Goal: Task Accomplishment & Management: Complete application form

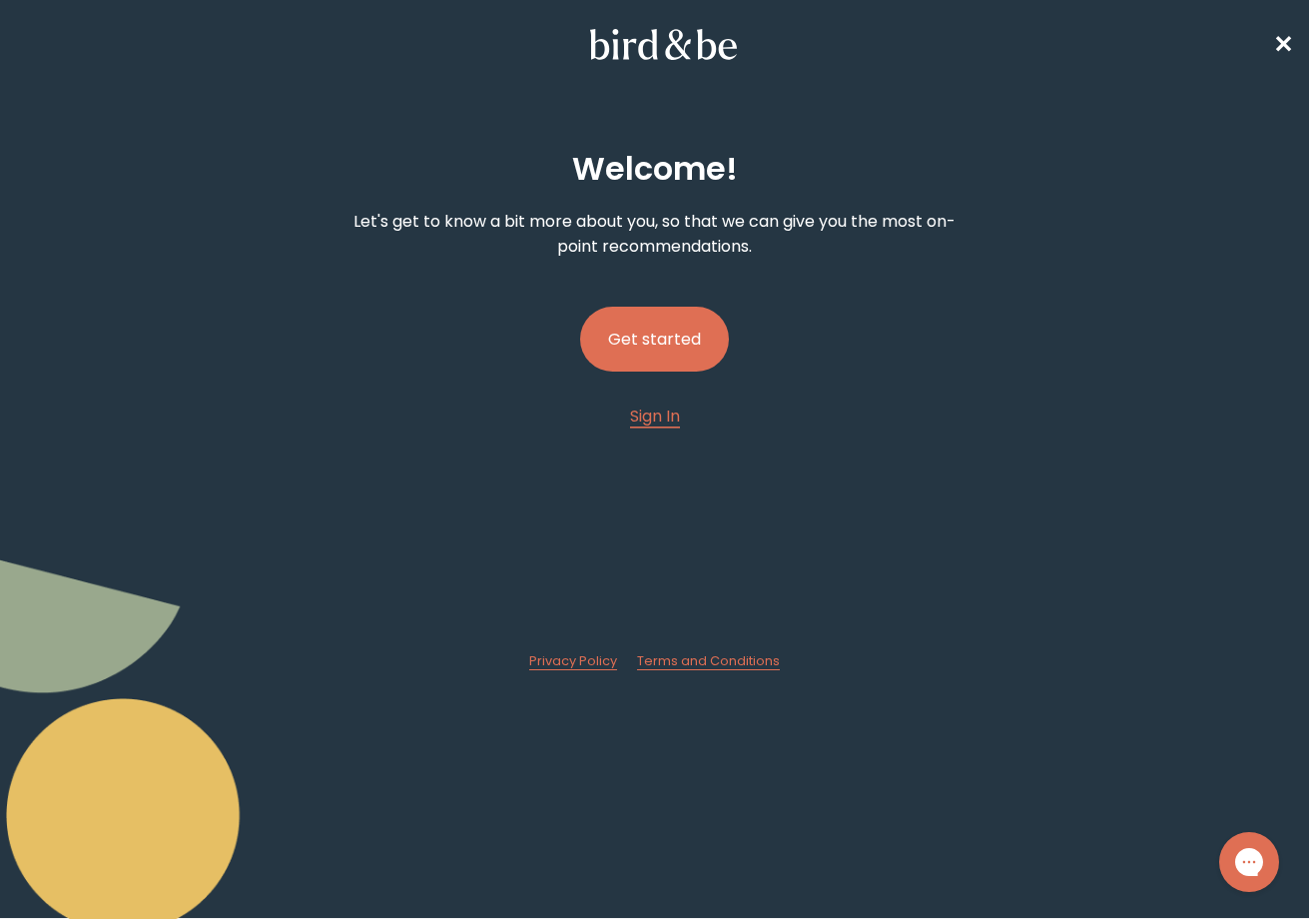
click at [634, 339] on button "Get started" at bounding box center [654, 339] width 149 height 65
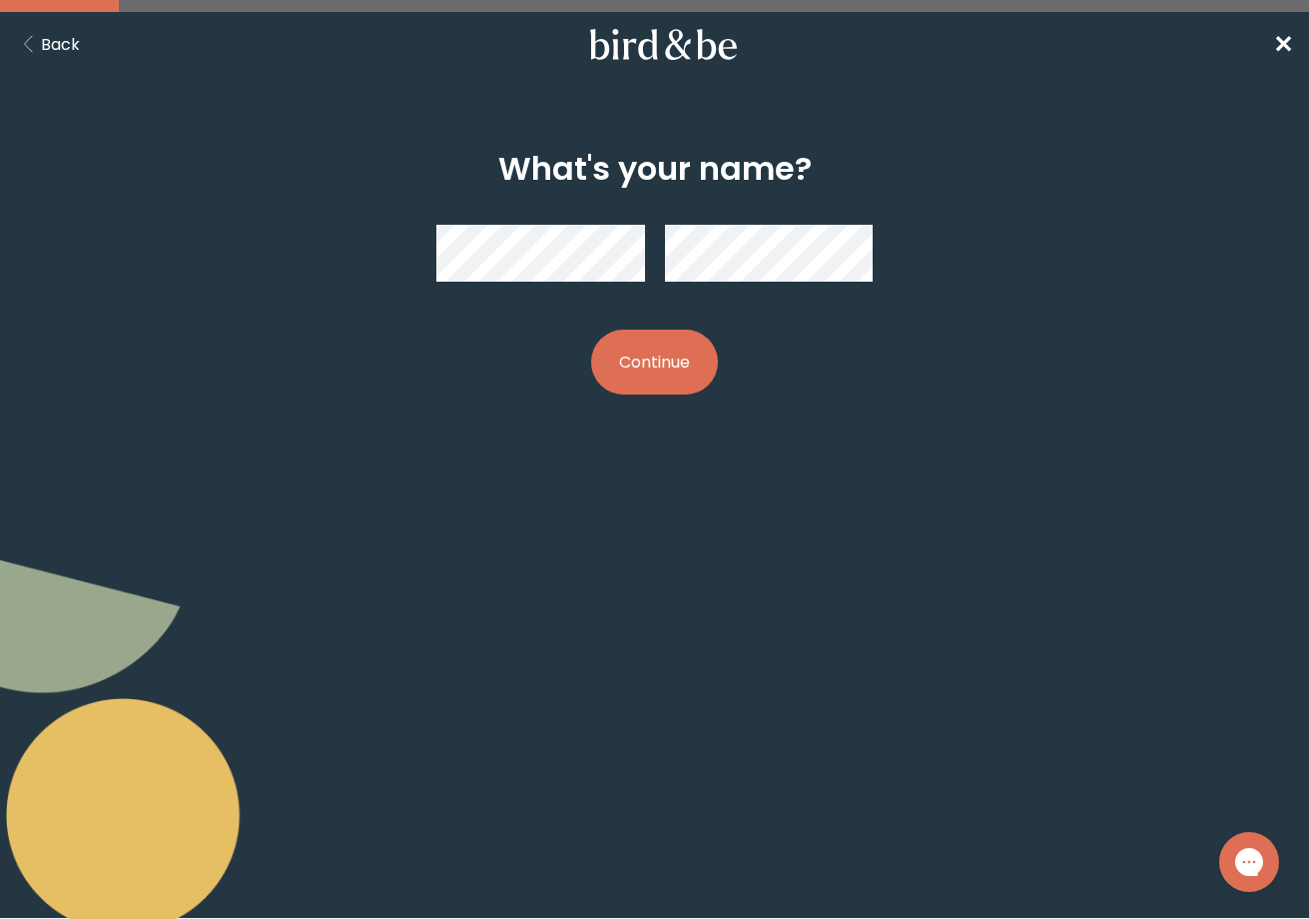
click at [644, 352] on button "Continue" at bounding box center [654, 362] width 127 height 65
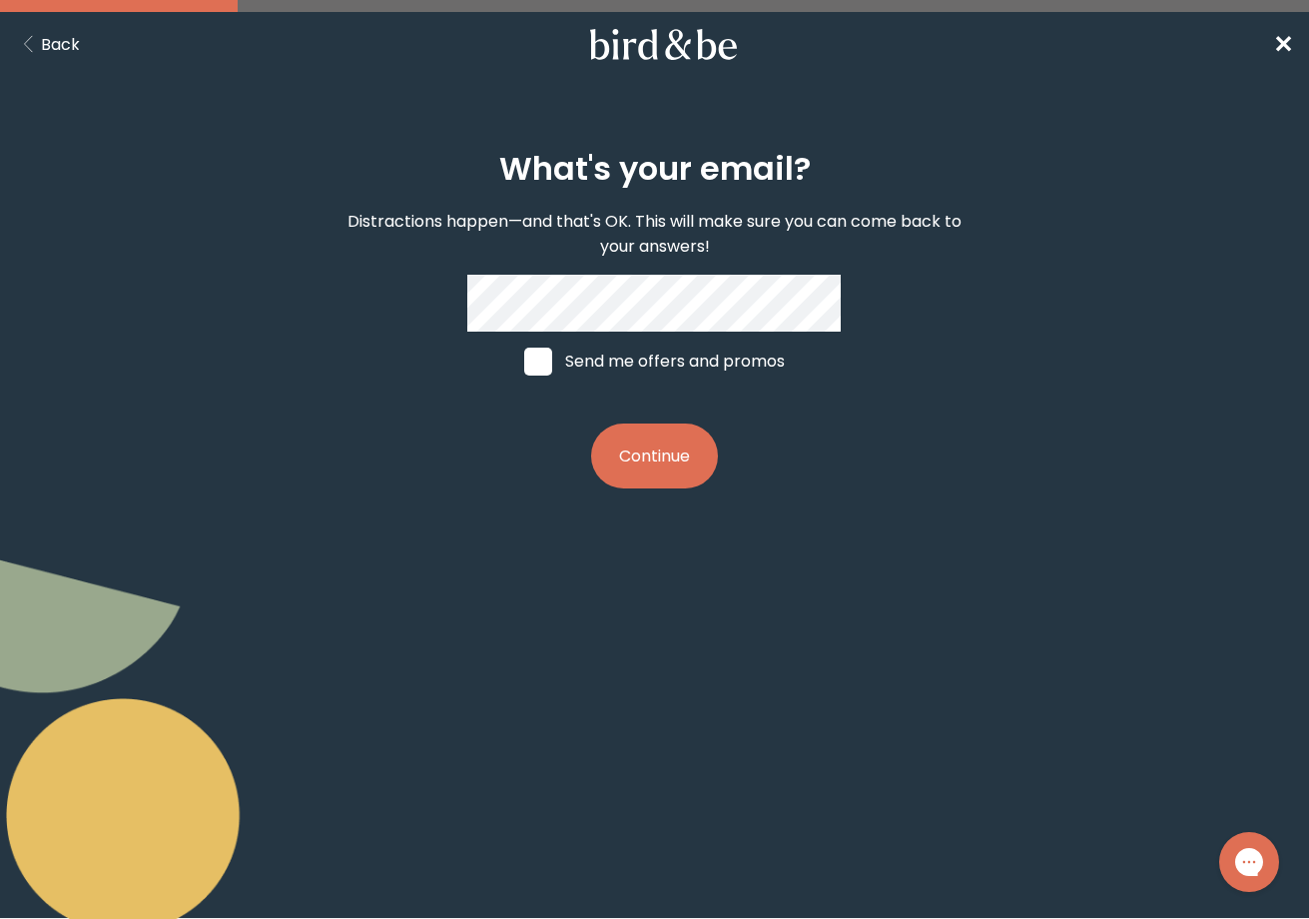
click at [538, 366] on span at bounding box center [538, 362] width 28 height 28
click at [524, 361] on input "Send me offers and promos" at bounding box center [523, 360] width 1 height 1
checkbox input "true"
click at [639, 456] on button "Continue" at bounding box center [654, 455] width 127 height 65
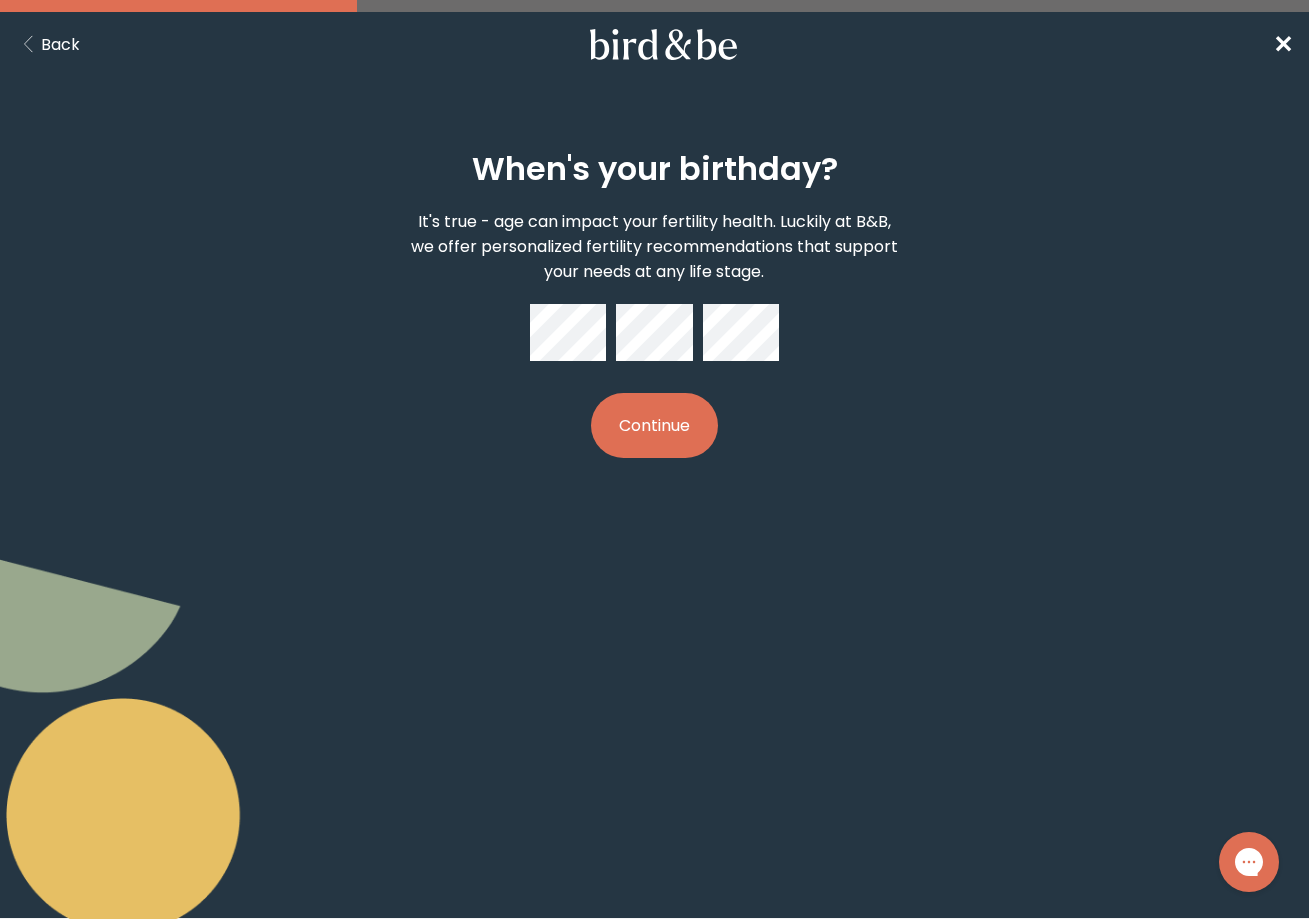
click at [638, 434] on button "Continue" at bounding box center [654, 424] width 127 height 65
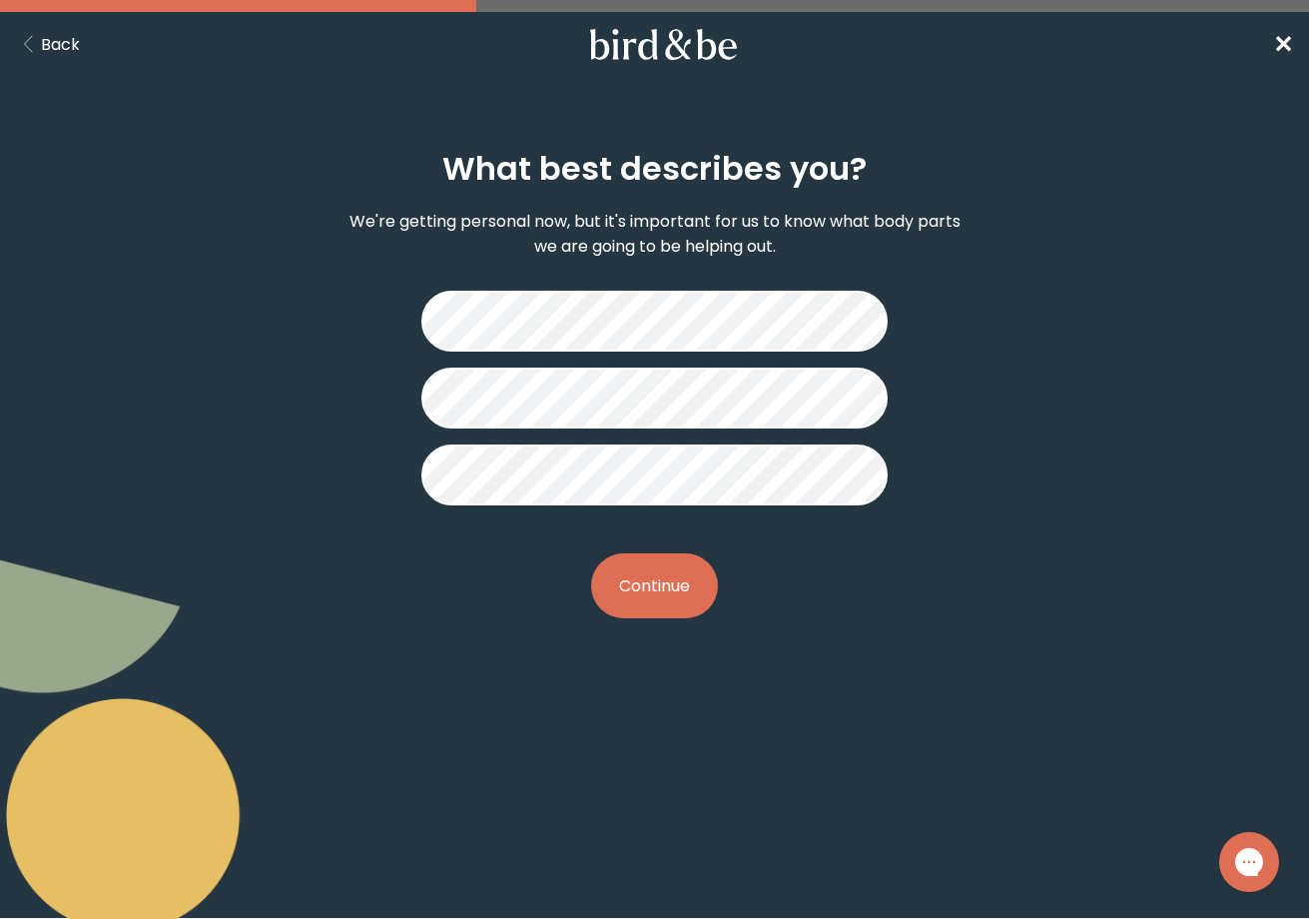
click at [685, 576] on button "Continue" at bounding box center [654, 585] width 127 height 65
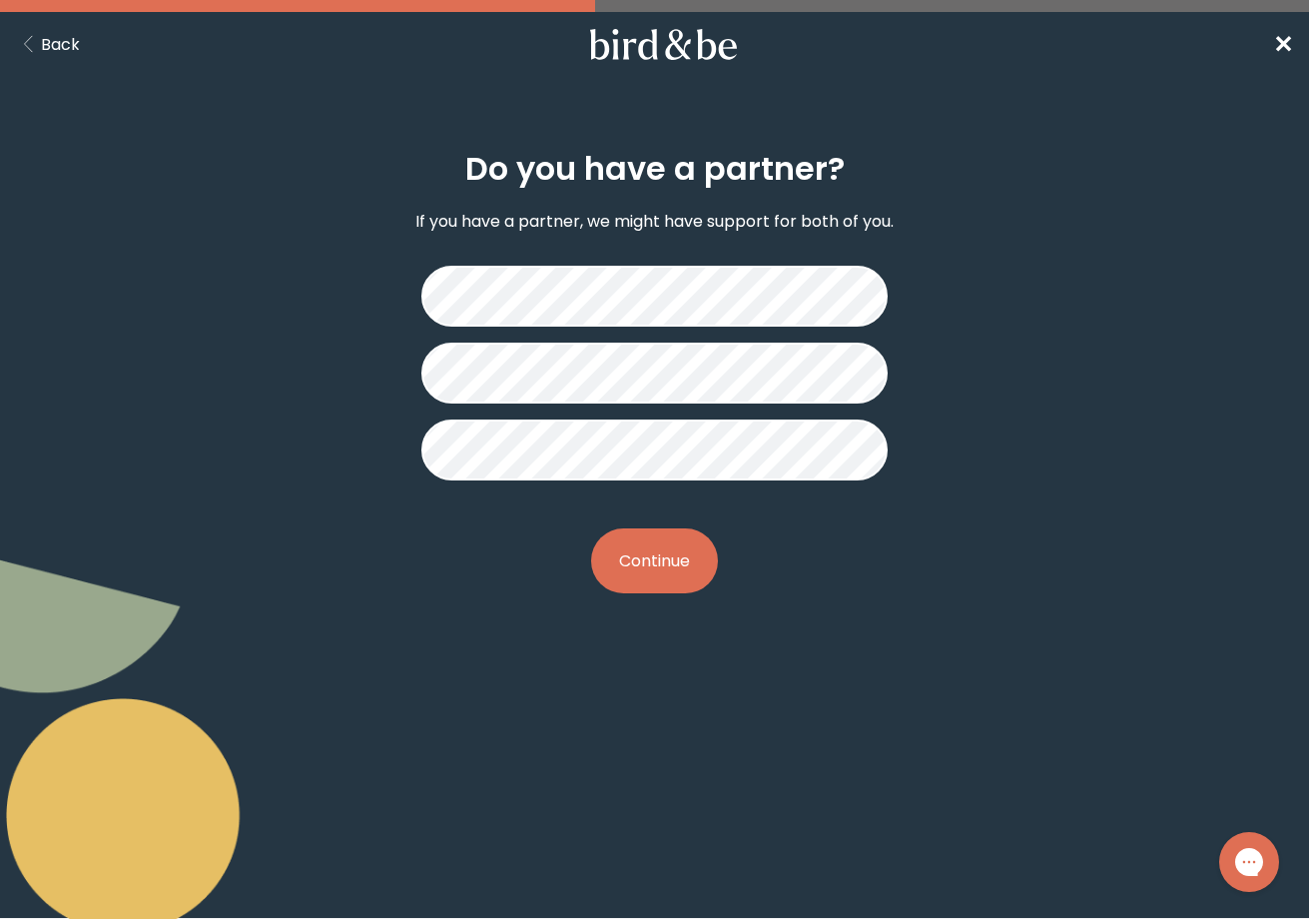
click at [635, 554] on button "Continue" at bounding box center [654, 560] width 127 height 65
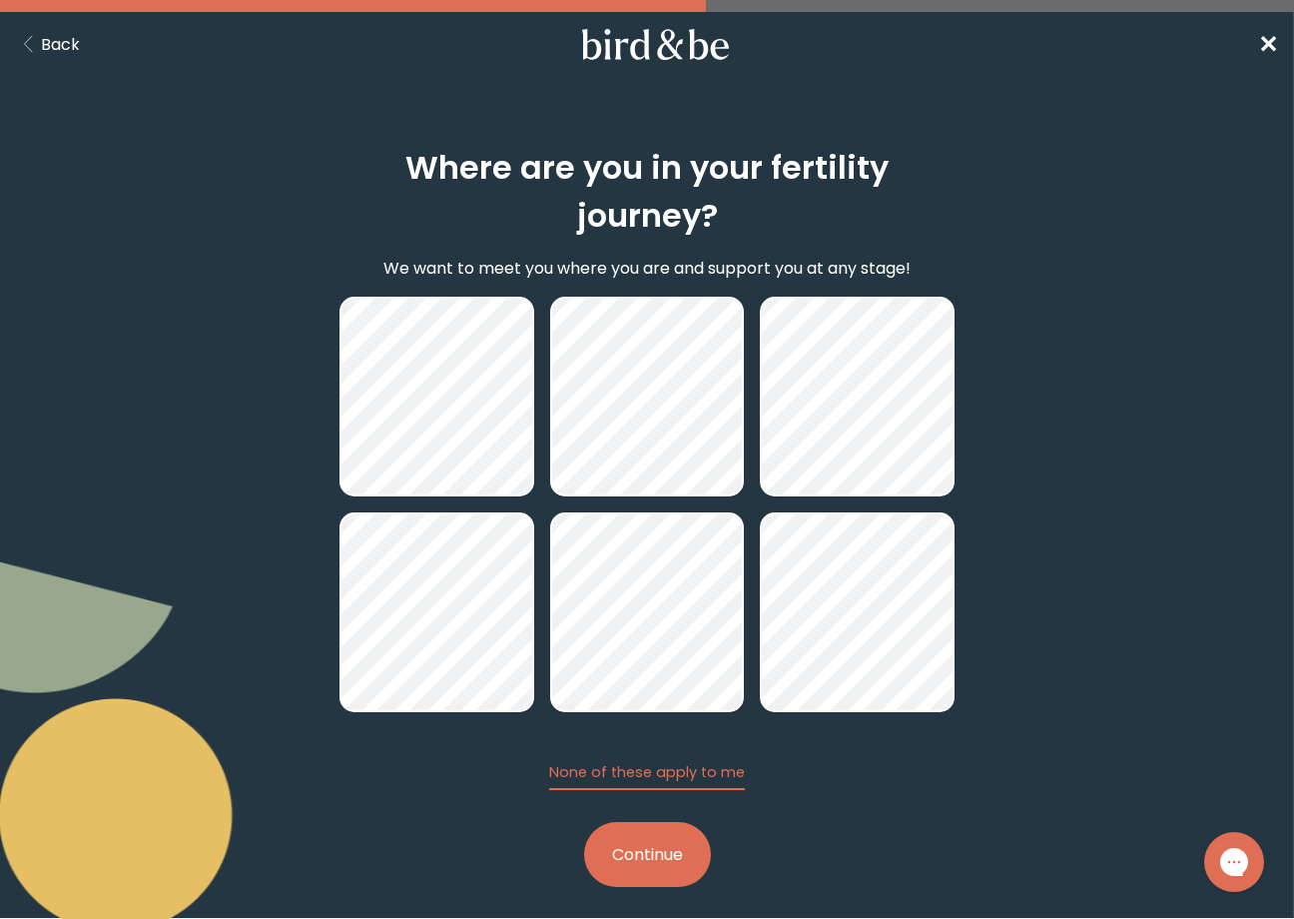
click at [632, 854] on button "Continue" at bounding box center [647, 854] width 127 height 65
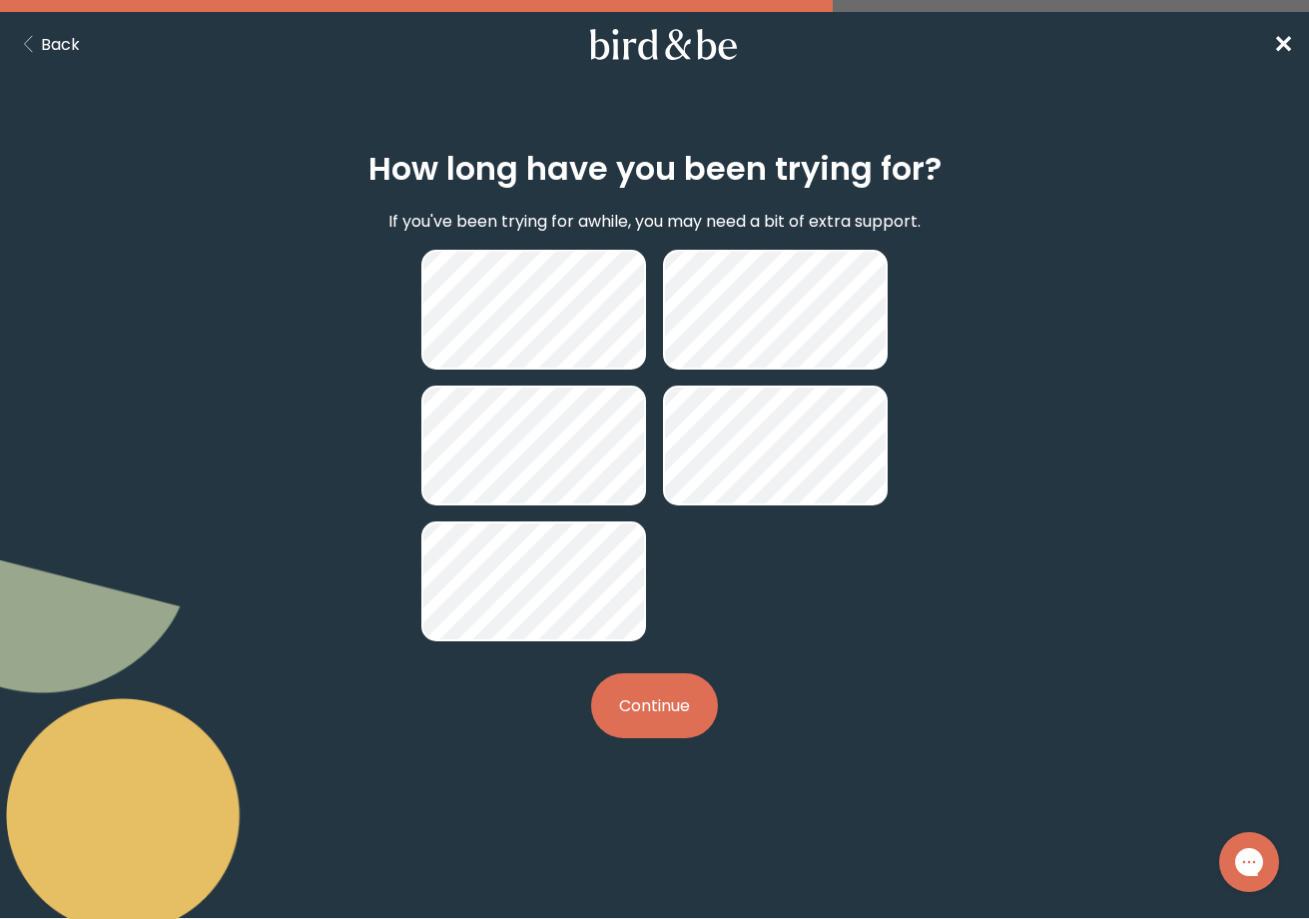
click at [658, 708] on button "Continue" at bounding box center [654, 705] width 127 height 65
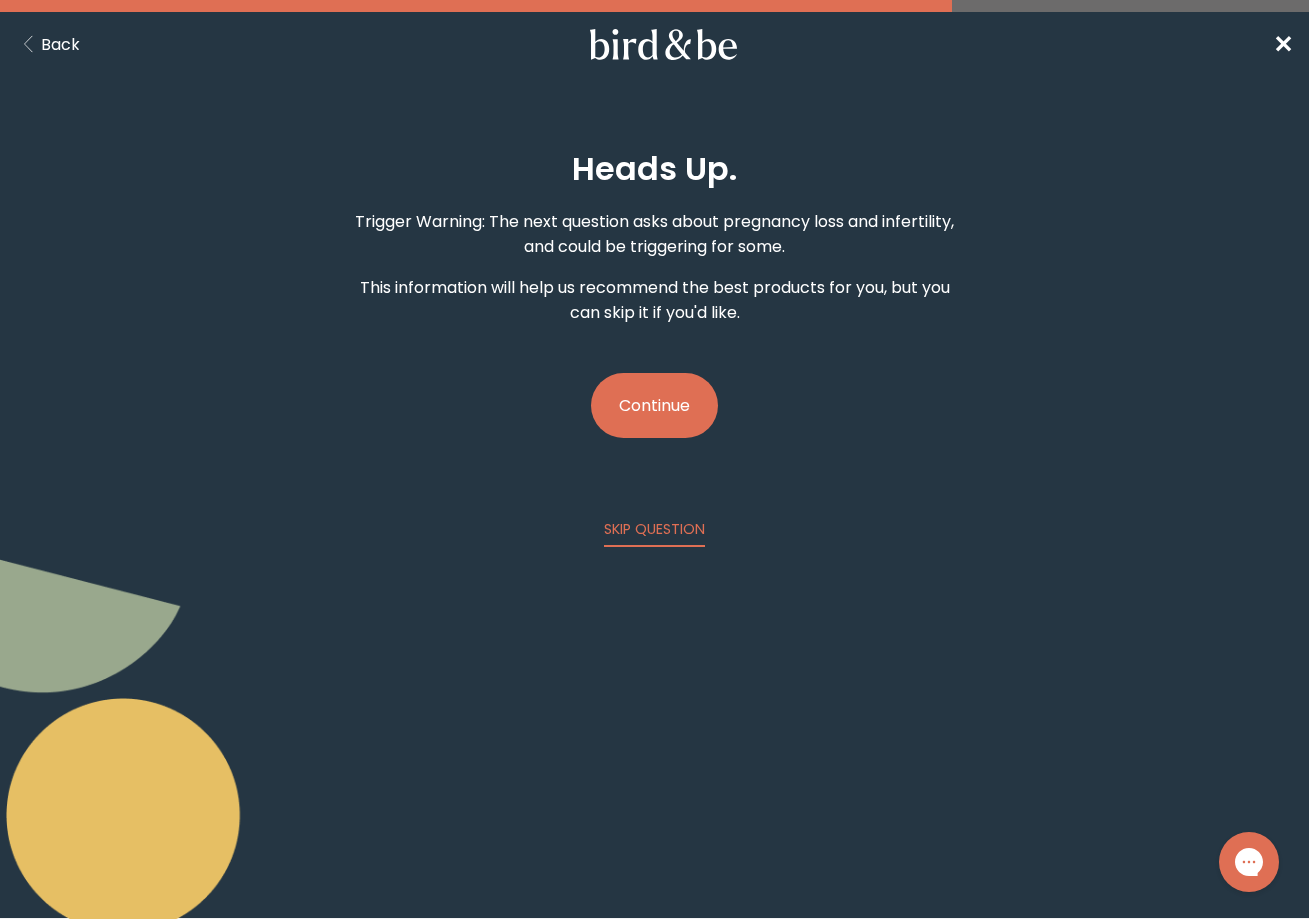
click at [644, 410] on button "Continue" at bounding box center [654, 404] width 127 height 65
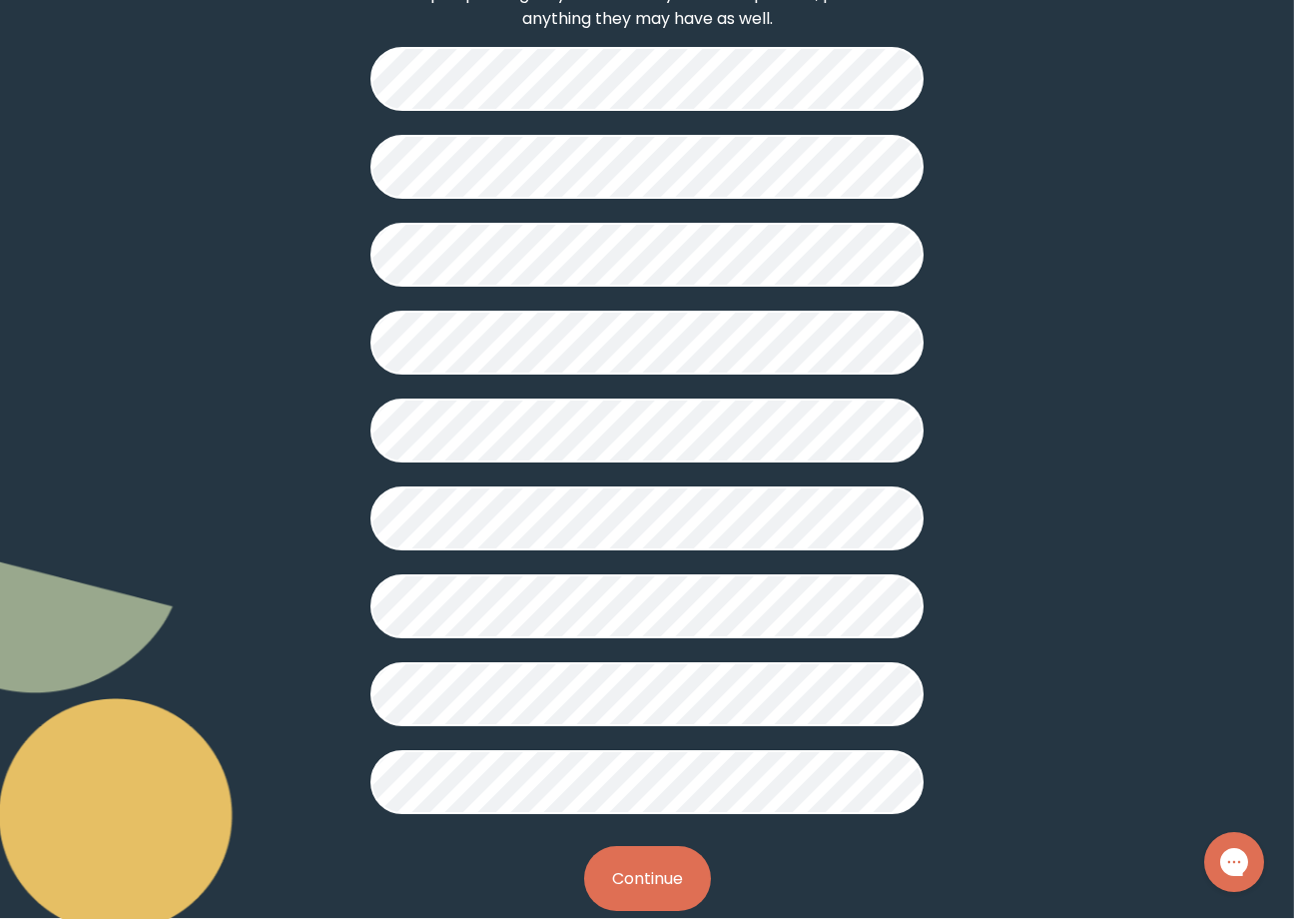
scroll to position [340, 0]
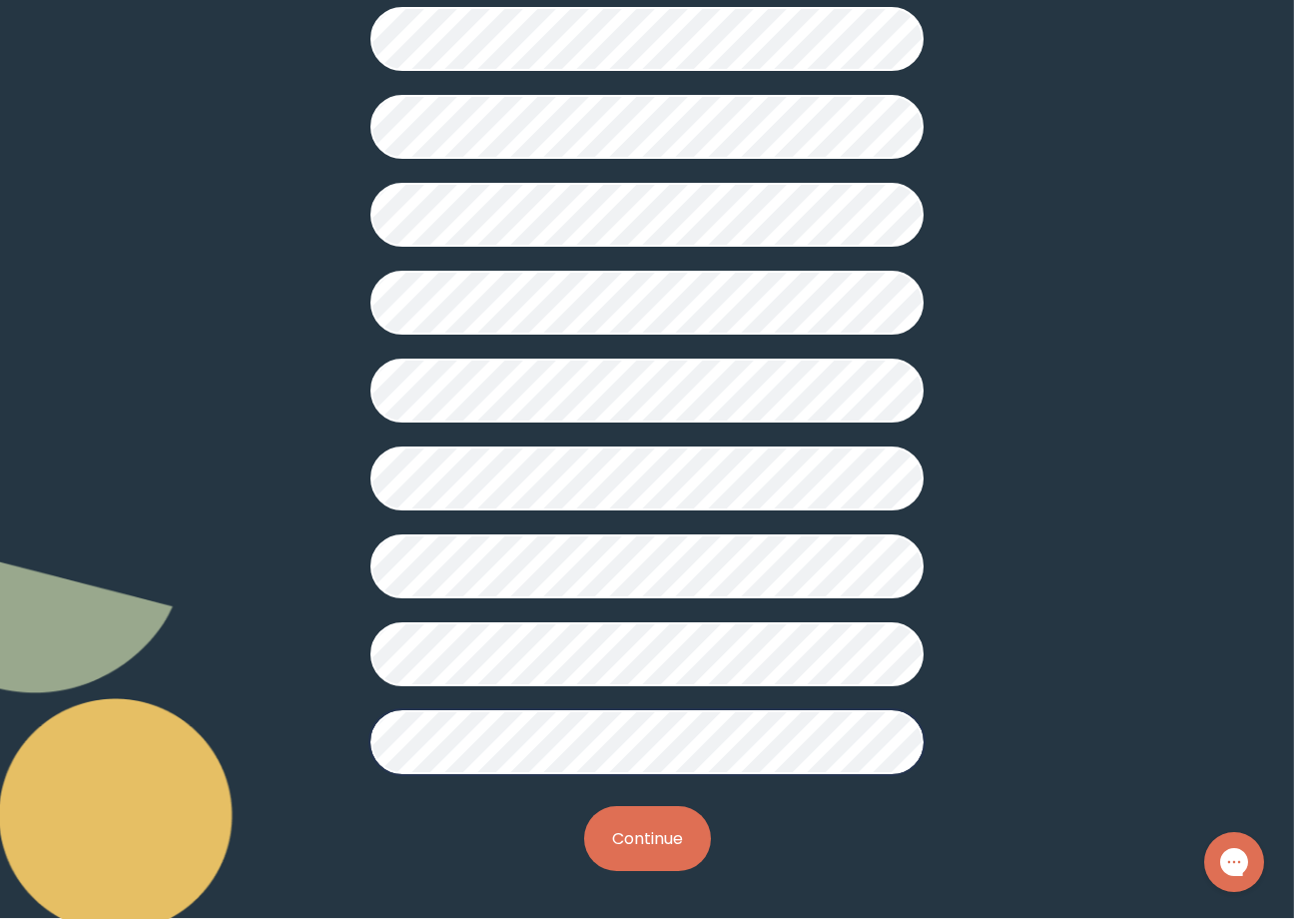
click at [660, 828] on button "Continue" at bounding box center [647, 838] width 127 height 65
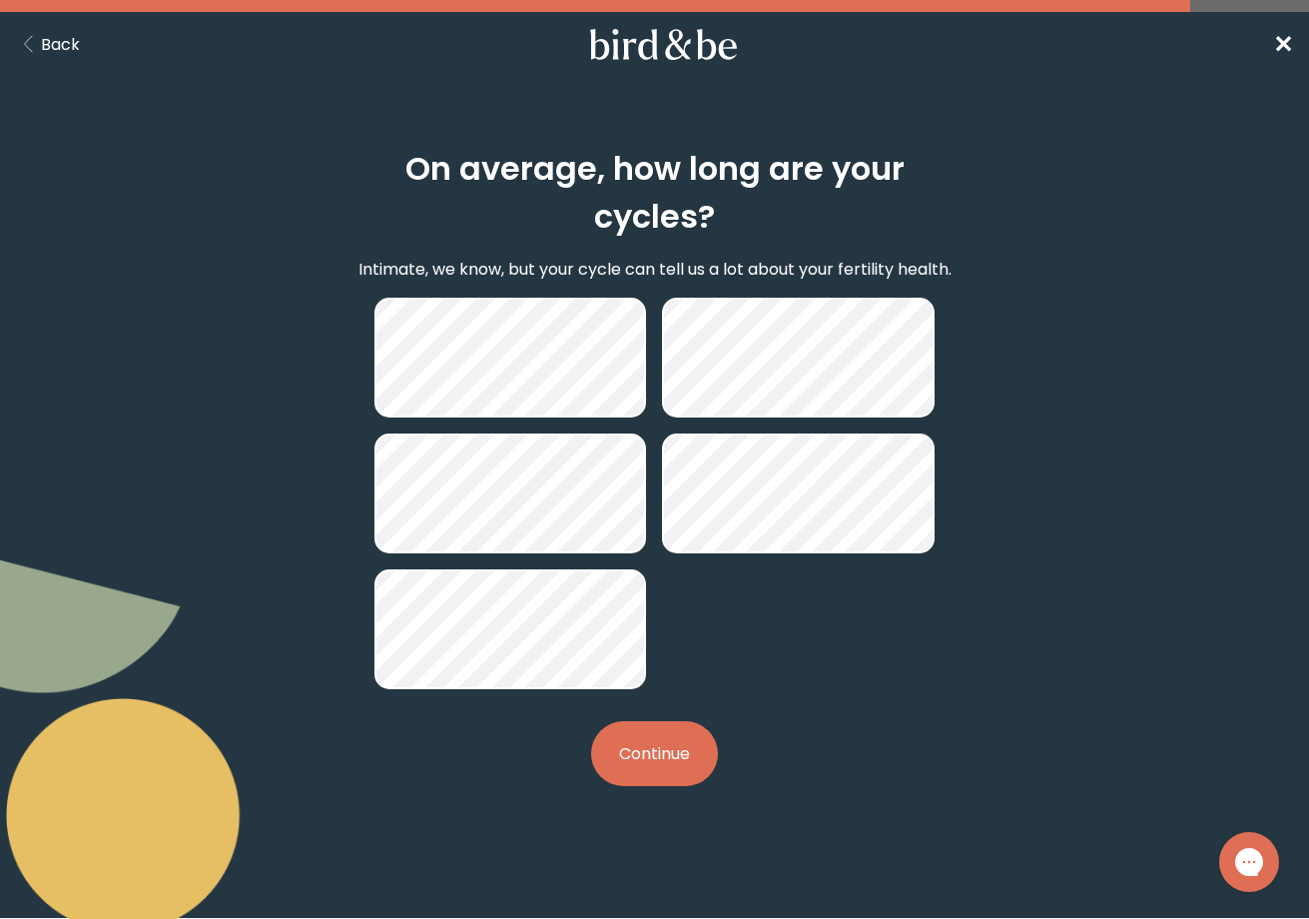
click at [678, 758] on button "Continue" at bounding box center [654, 753] width 127 height 65
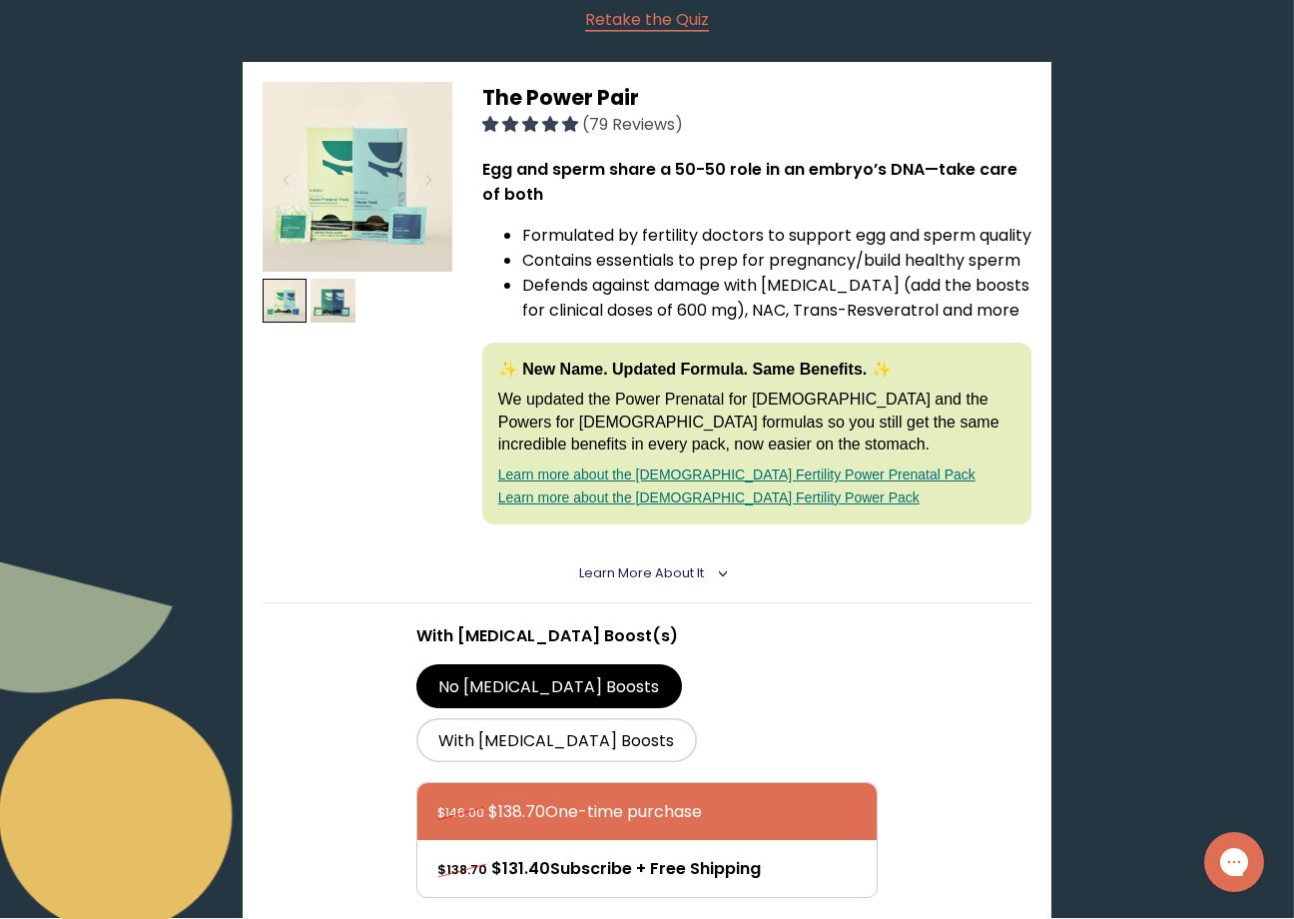
scroll to position [399, 0]
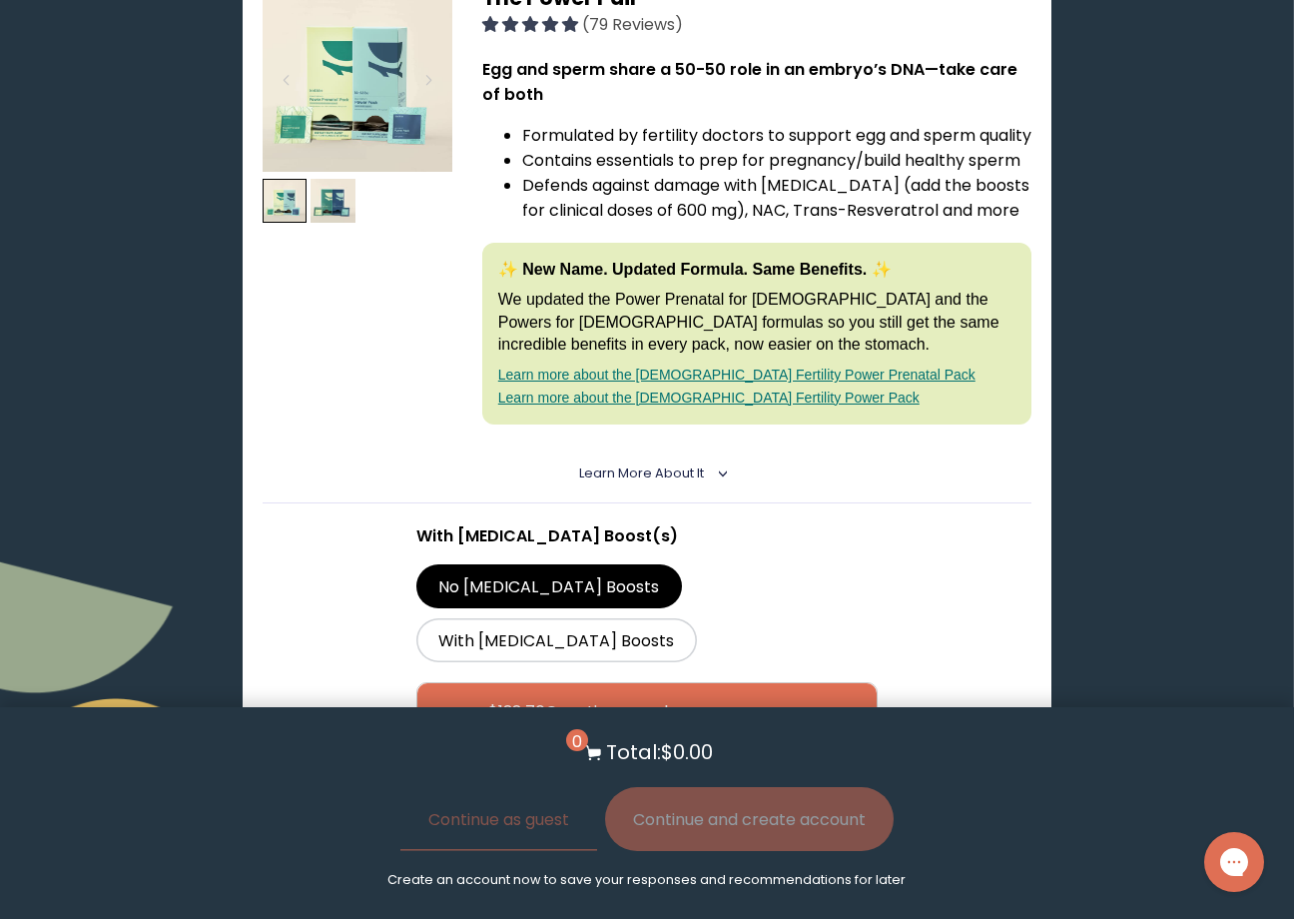
click at [791, 382] on link "Learn more about the [DEMOGRAPHIC_DATA] Fertility Power Prenatal Pack" at bounding box center [736, 374] width 477 height 16
